Goal: Task Accomplishment & Management: Manage account settings

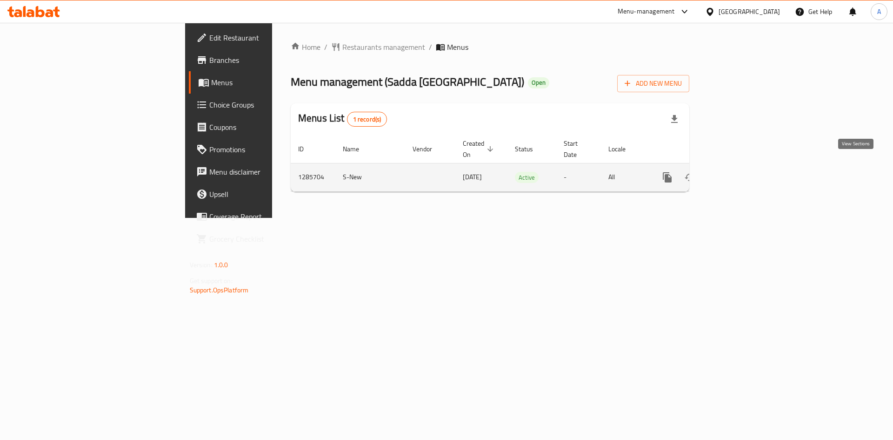
click at [740, 172] on icon "enhanced table" at bounding box center [734, 177] width 11 height 11
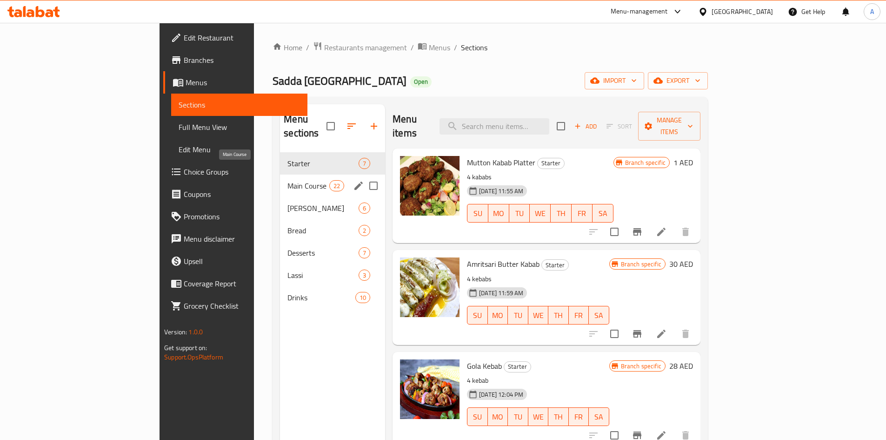
click at [287, 180] on span "Main Course" at bounding box center [308, 185] width 42 height 11
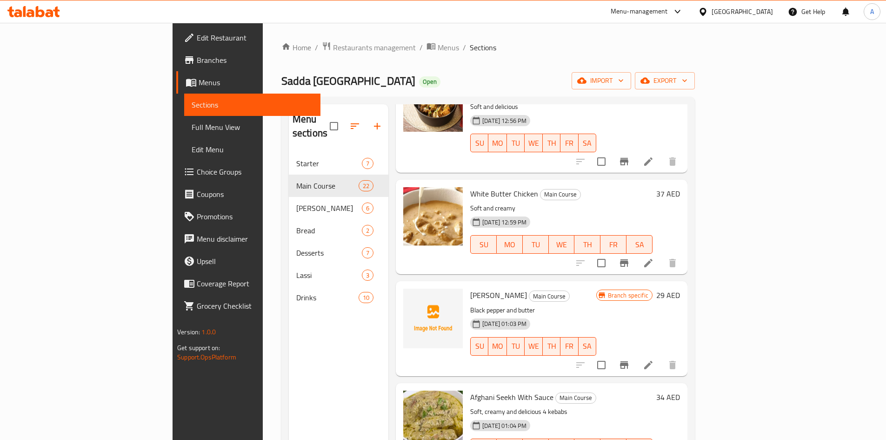
scroll to position [186, 0]
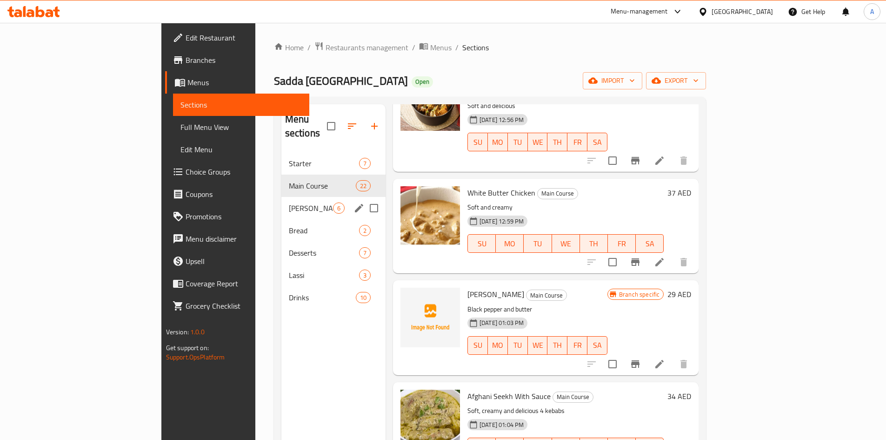
click at [289, 202] on span "[PERSON_NAME]" at bounding box center [311, 207] width 44 height 11
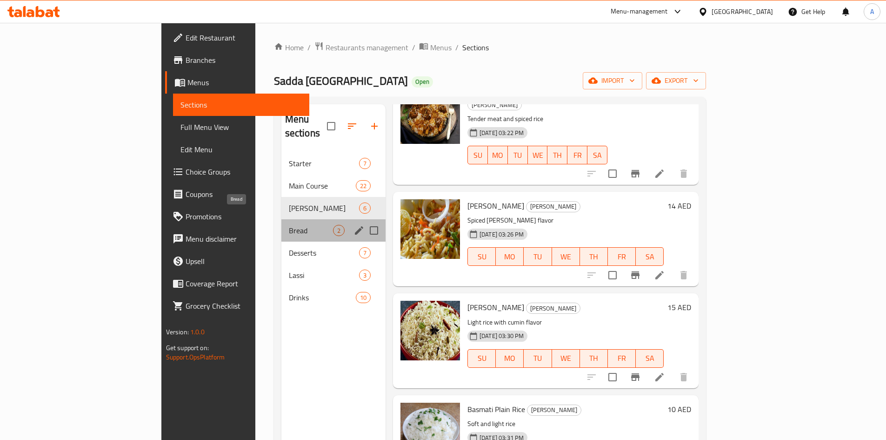
click at [289, 225] on span "Bread" at bounding box center [311, 230] width 44 height 11
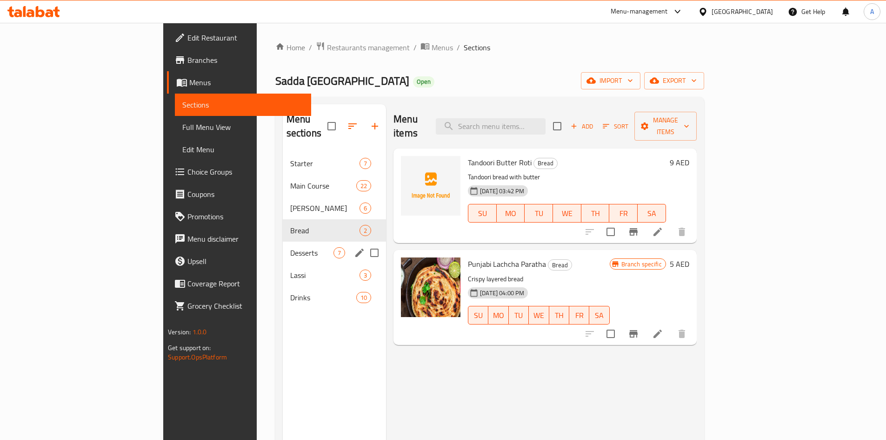
click at [283, 241] on div "Desserts 7" at bounding box center [335, 252] width 104 height 22
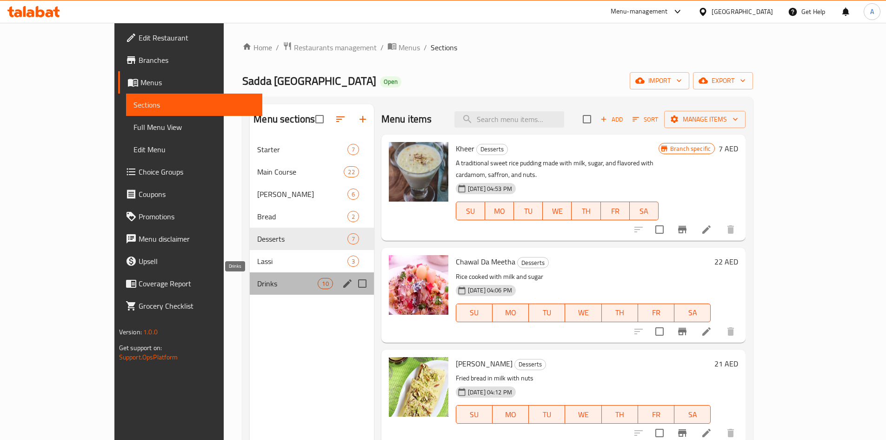
click at [257, 280] on span "Drinks" at bounding box center [287, 283] width 60 height 11
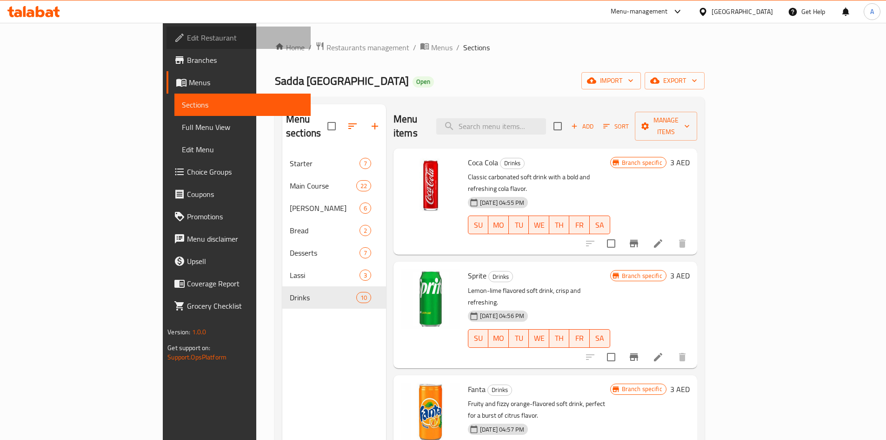
click at [187, 40] on span "Edit Restaurant" at bounding box center [245, 37] width 116 height 11
